Goal: Share content

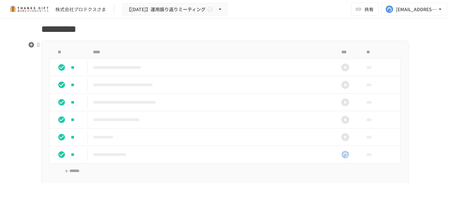
scroll to position [658, 0]
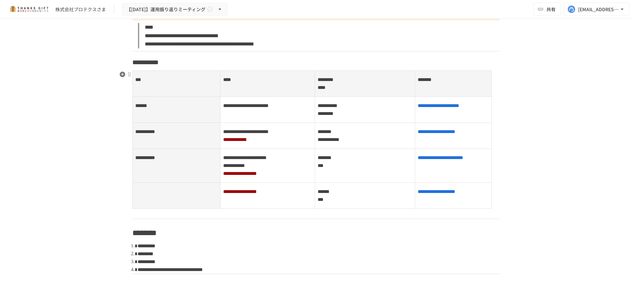
scroll to position [428, 0]
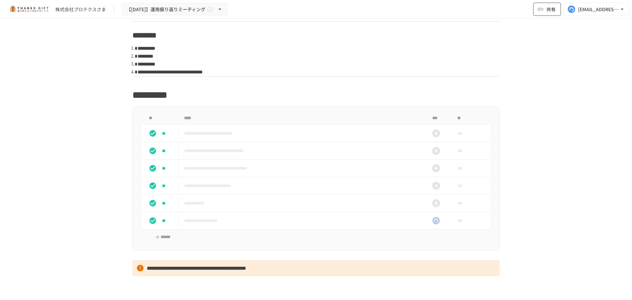
click at [548, 9] on span "共有" at bounding box center [551, 9] width 9 height 7
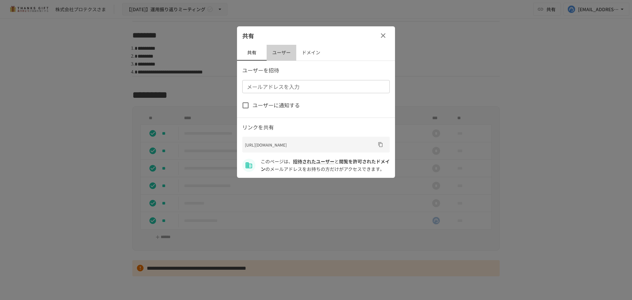
click at [292, 52] on button "ユーザー" at bounding box center [282, 53] width 30 height 16
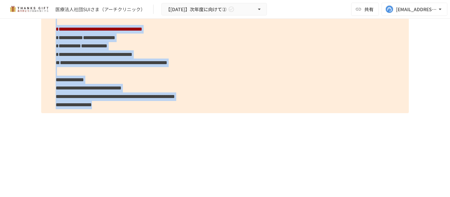
scroll to position [2200, 0]
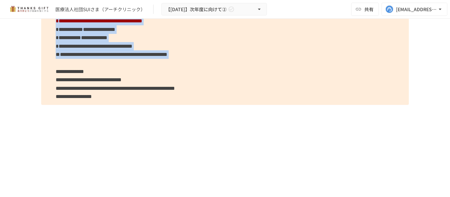
drag, startPoint x: 53, startPoint y: 99, endPoint x: 366, endPoint y: 59, distance: 315.0
copy p "**********"
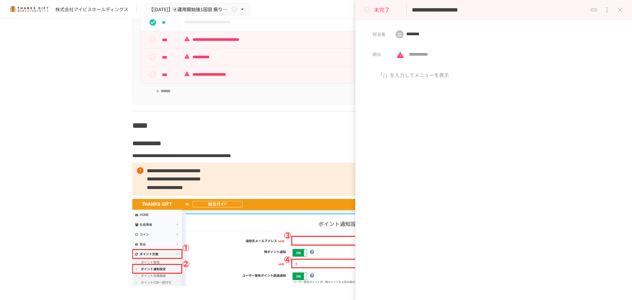
scroll to position [3128, 0]
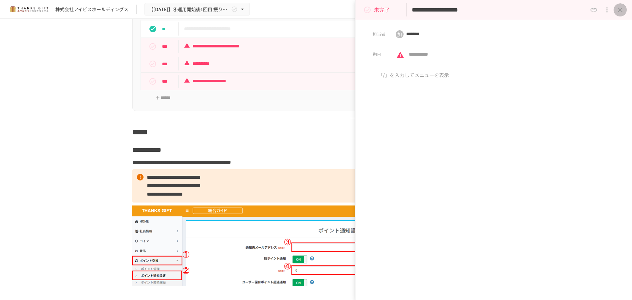
click at [619, 11] on icon "close drawer" at bounding box center [620, 10] width 8 height 8
